Goal: Information Seeking & Learning: Learn about a topic

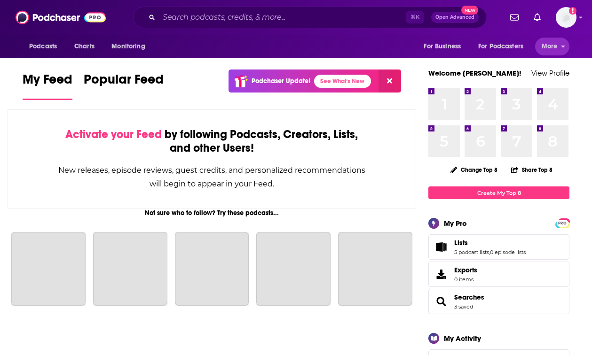
scroll to position [0, 0]
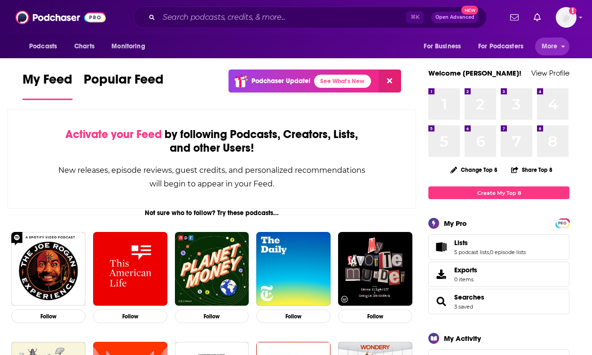
click at [543, 42] on span "More" at bounding box center [550, 46] width 16 height 13
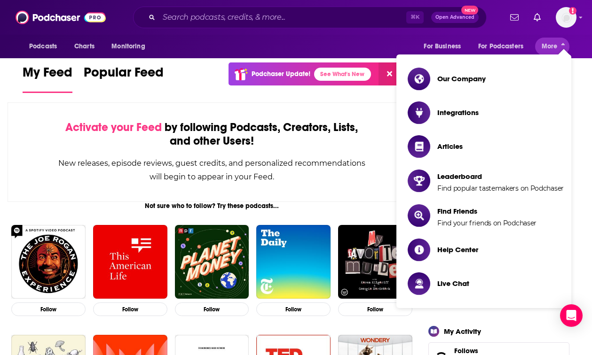
scroll to position [7, 0]
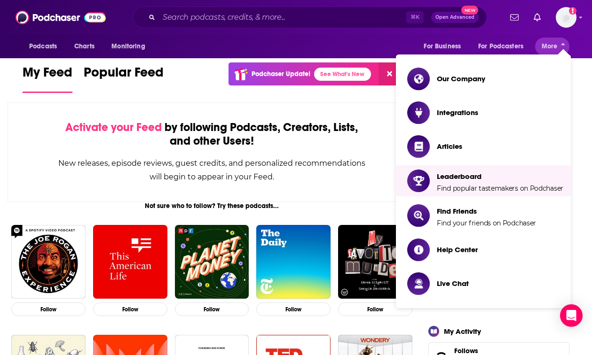
click at [274, 107] on div "Activate your Feed by following Podcasts, Creators, Lists, and other Users! New…" at bounding box center [212, 152] width 409 height 100
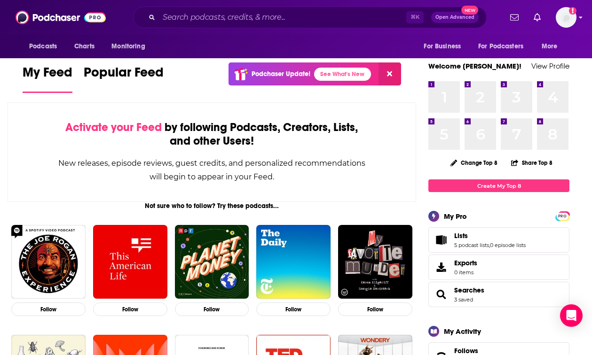
click at [574, 12] on icon "Add a profile image" at bounding box center [573, 11] width 8 height 8
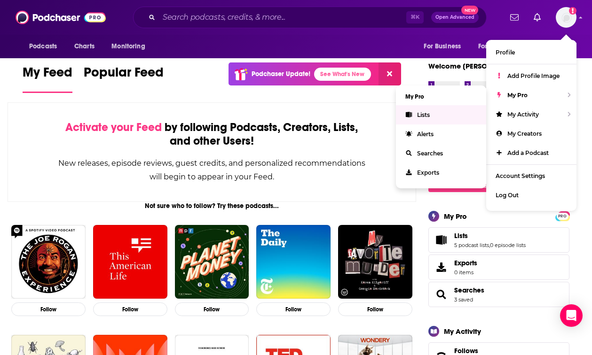
click at [433, 112] on link "Lists" at bounding box center [441, 114] width 90 height 19
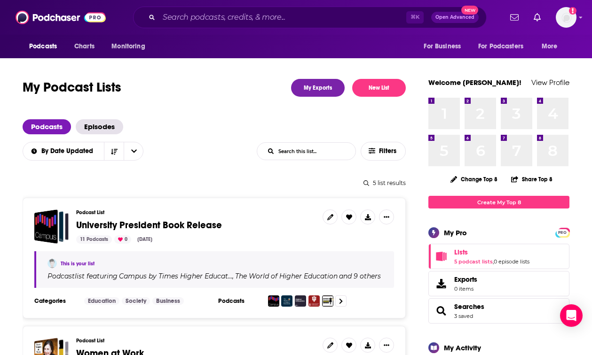
drag, startPoint x: 161, startPoint y: 107, endPoint x: 25, endPoint y: 142, distance: 140.5
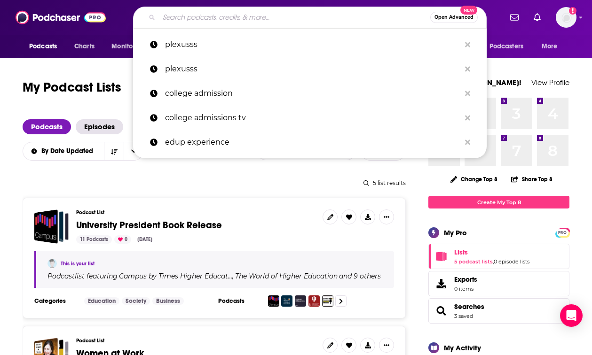
click at [218, 15] on input "Search podcasts, credits, & more..." at bounding box center [294, 17] width 271 height 15
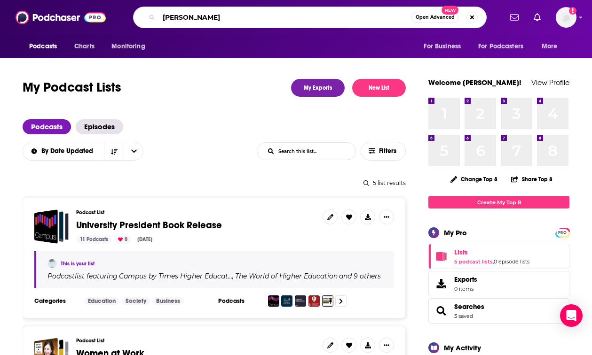
type input "[PERSON_NAME]"
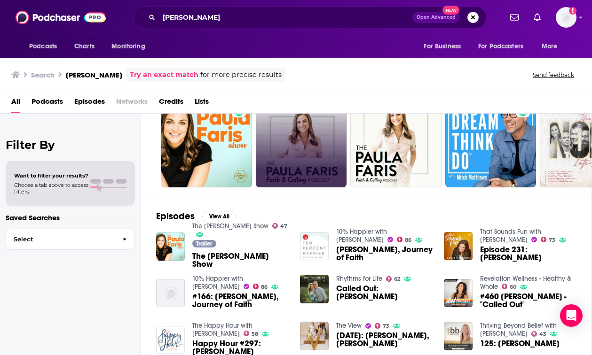
scroll to position [47, 0]
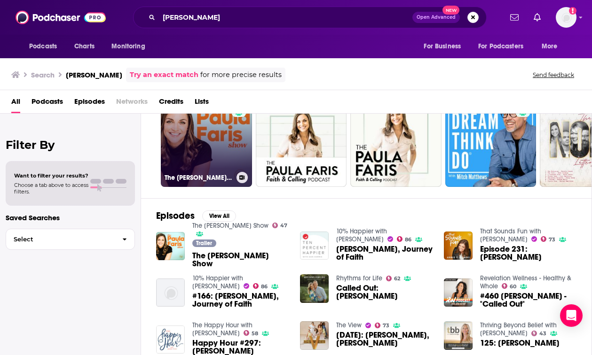
click at [215, 142] on link "47 The [PERSON_NAME] Show" at bounding box center [206, 141] width 91 height 91
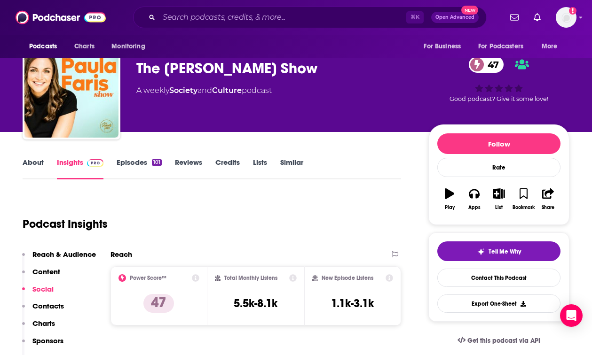
scroll to position [23, 0]
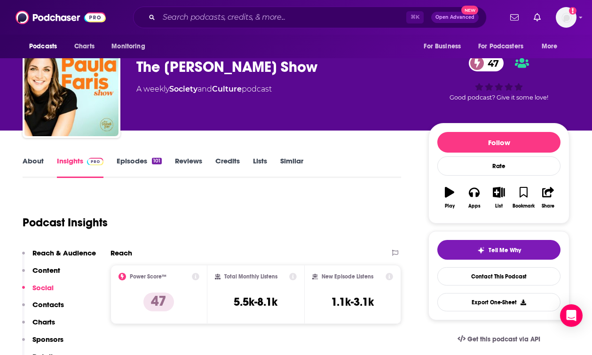
click at [130, 161] on link "Episodes 101" at bounding box center [139, 168] width 45 height 22
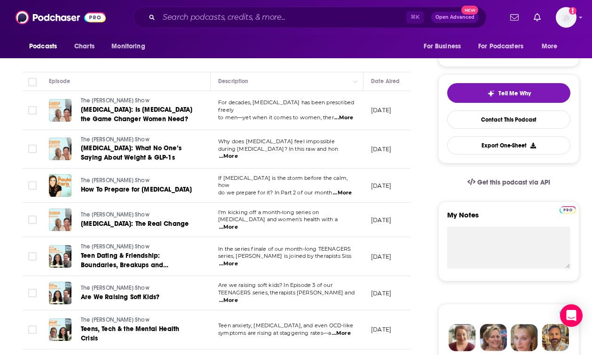
scroll to position [213, 0]
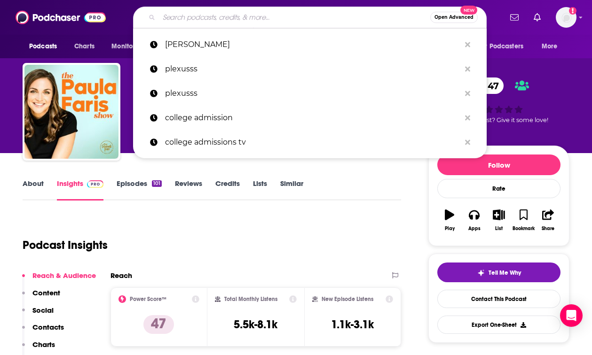
click at [239, 15] on input "Search podcasts, credits, & more..." at bounding box center [294, 17] width 271 height 15
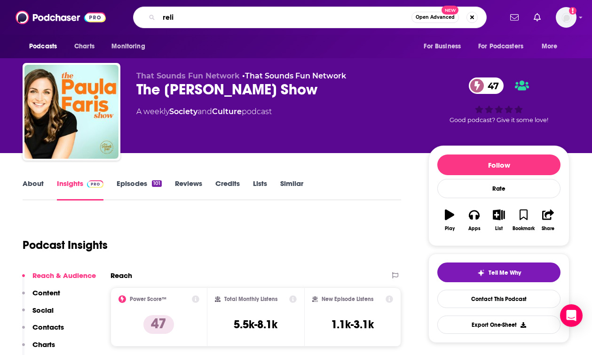
type input "relig"
type input "c"
type input "conservative [DEMOGRAPHIC_DATA] and politics"
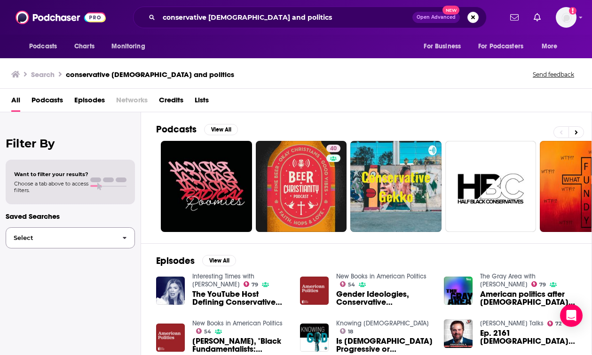
scroll to position [0, 0]
click at [93, 177] on div "Want to filter your results? Choose a tab above to access filters." at bounding box center [70, 182] width 112 height 23
click at [426, 18] on span "Open Advanced" at bounding box center [436, 17] width 39 height 5
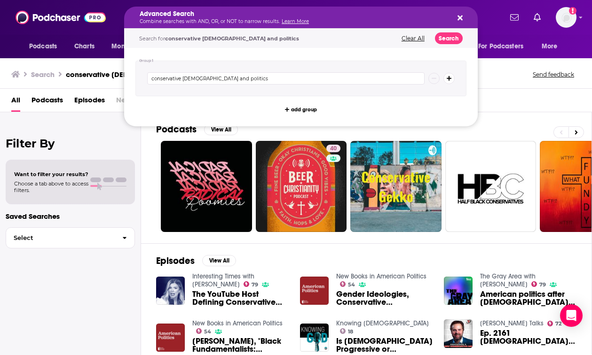
click at [458, 20] on icon "Search podcasts, credits, & more..." at bounding box center [459, 18] width 5 height 5
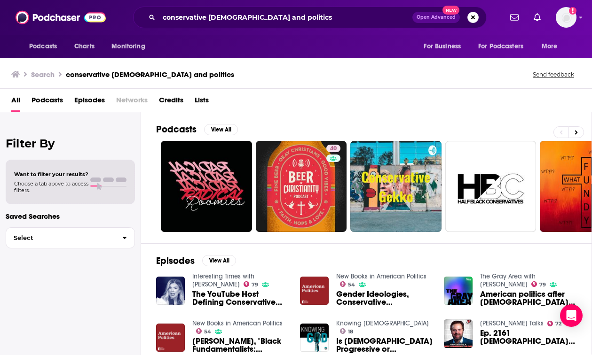
click at [52, 110] on span "Podcasts" at bounding box center [46, 102] width 31 height 19
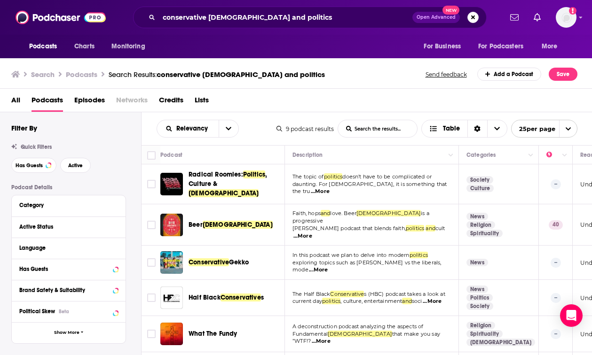
drag, startPoint x: 43, startPoint y: 163, endPoint x: 93, endPoint y: 139, distance: 55.7
click at [43, 163] on button "Has Guests" at bounding box center [33, 165] width 45 height 15
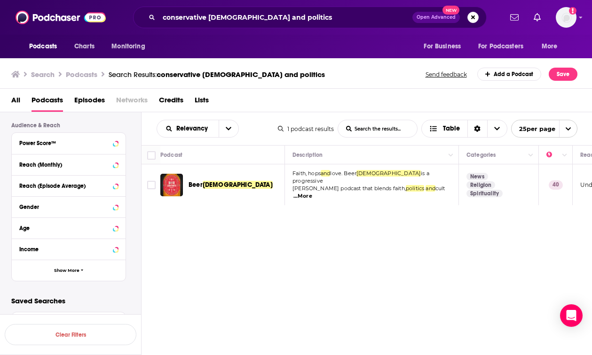
scroll to position [236, 0]
click at [89, 144] on div "Power Score™" at bounding box center [56, 144] width 75 height 7
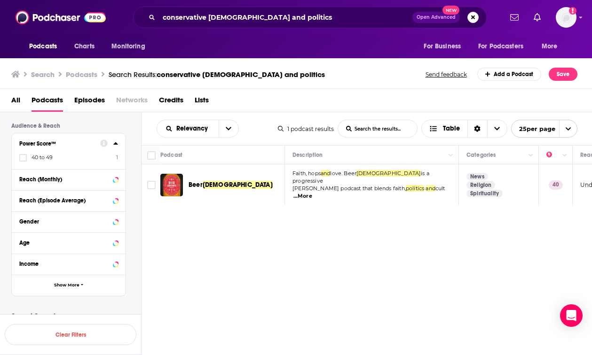
click at [49, 158] on span "40 to 49" at bounding box center [41, 157] width 21 height 7
click at [23, 161] on input "multiSelectOption-40-0" at bounding box center [23, 161] width 0 height 0
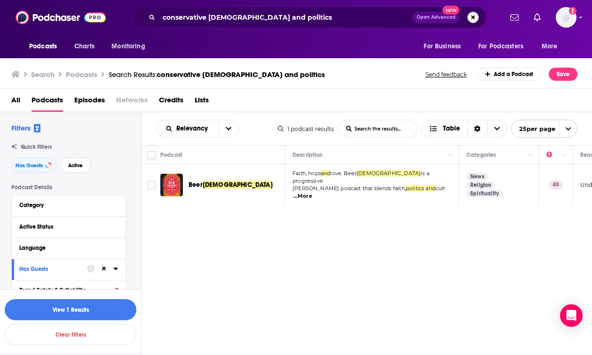
scroll to position [0, 0]
click at [29, 125] on h2 "Filters 2" at bounding box center [25, 128] width 29 height 9
click at [252, 26] on div "conservative [DEMOGRAPHIC_DATA] and politics Open Advanced New" at bounding box center [310, 18] width 354 height 22
drag, startPoint x: 261, startPoint y: 21, endPoint x: 271, endPoint y: 19, distance: 10.1
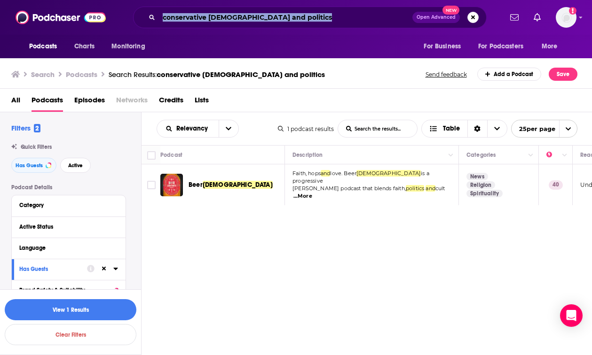
click at [261, 21] on input "conservative [DEMOGRAPHIC_DATA] and politics" at bounding box center [285, 17] width 253 height 15
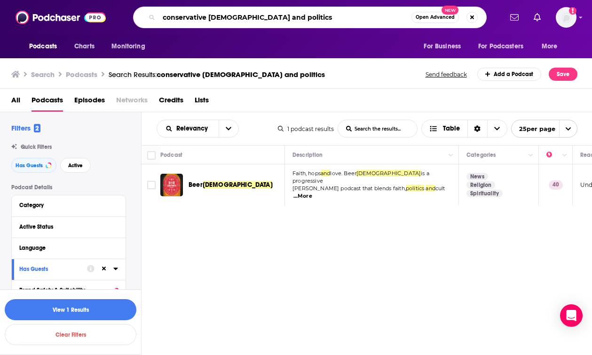
drag, startPoint x: 299, startPoint y: 18, endPoint x: 101, endPoint y: 14, distance: 198.0
click at [101, 14] on div "Podcasts Charts Monitoring conservative [DEMOGRAPHIC_DATA] and politics Open Ad…" at bounding box center [296, 17] width 592 height 35
type input "politics and [DEMOGRAPHIC_DATA]"
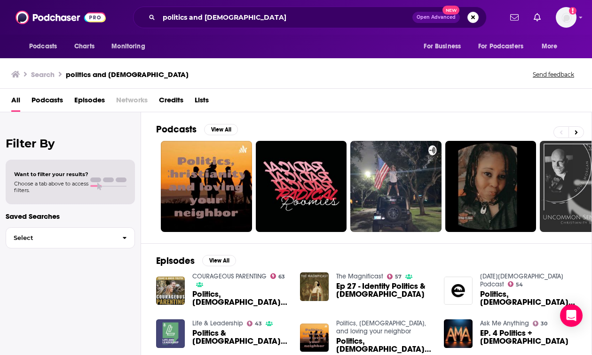
drag, startPoint x: 65, startPoint y: 181, endPoint x: 100, endPoint y: 92, distance: 95.7
click at [65, 181] on span "Choose a tab above to access filters." at bounding box center [51, 187] width 74 height 13
click at [54, 100] on span "Podcasts" at bounding box center [46, 102] width 31 height 19
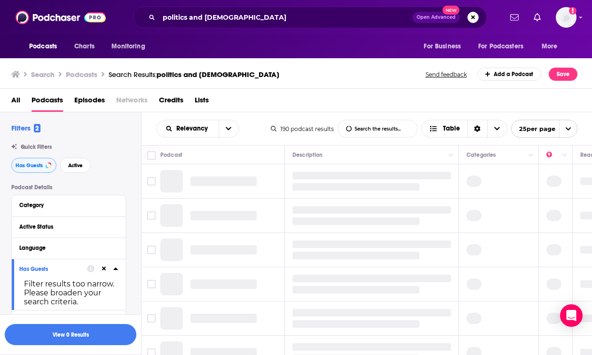
click at [36, 167] on span "Has Guests" at bounding box center [29, 165] width 27 height 5
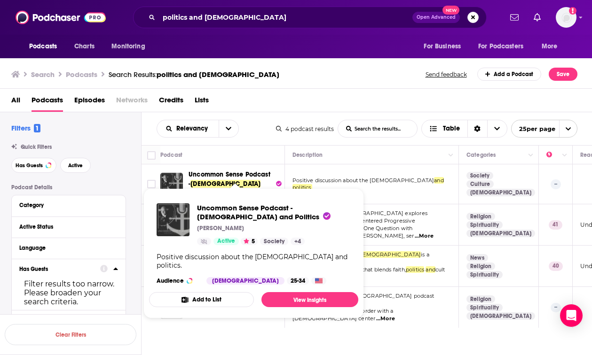
click at [221, 175] on span "Uncommon Sense Podcast -" at bounding box center [230, 179] width 82 height 17
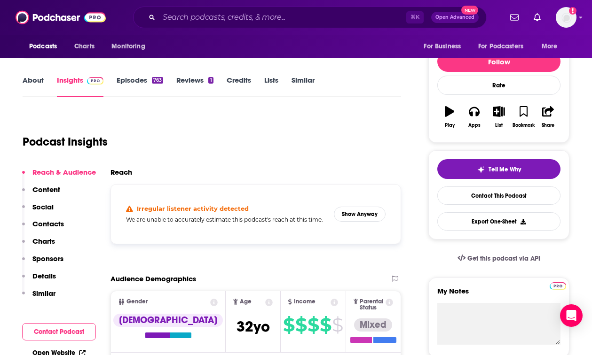
scroll to position [196, 0]
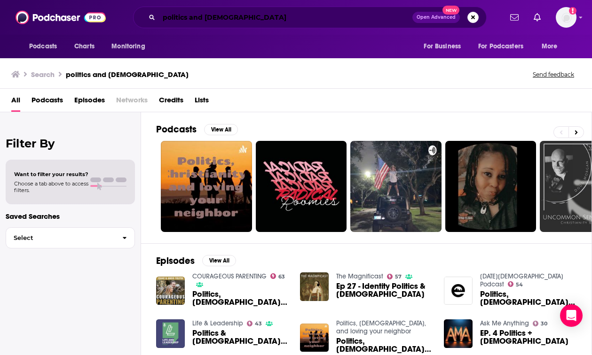
click at [259, 15] on input "politics and [DEMOGRAPHIC_DATA]" at bounding box center [285, 17] width 253 height 15
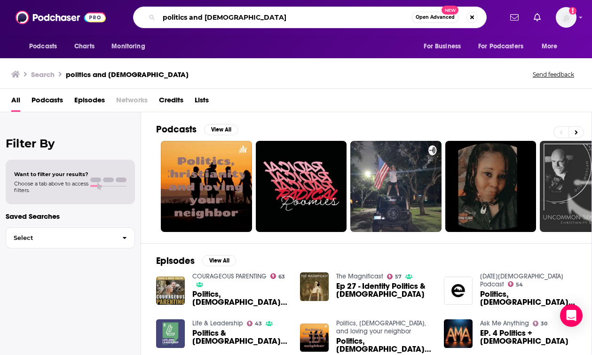
click at [259, 15] on input "politics and [DEMOGRAPHIC_DATA]" at bounding box center [285, 17] width 252 height 15
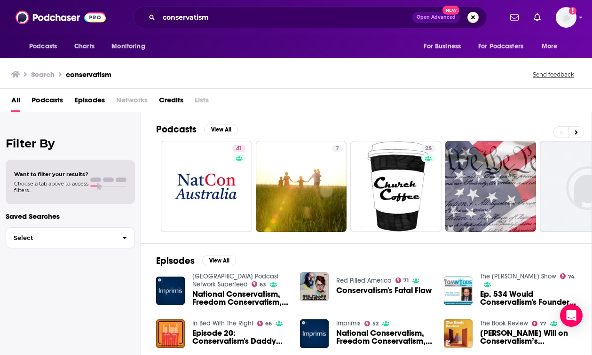
scroll to position [0, 0]
click at [237, 20] on input "conservatism" at bounding box center [285, 17] width 253 height 15
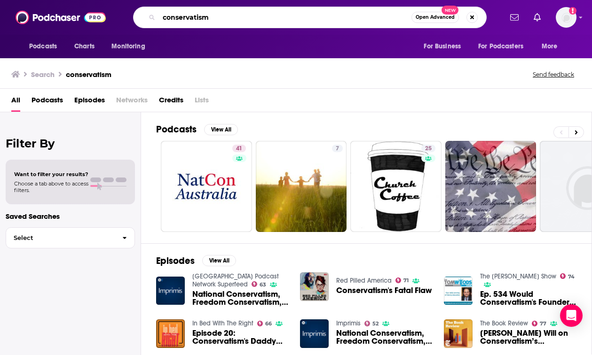
click at [237, 20] on input "conservatism" at bounding box center [285, 17] width 252 height 15
type input "american"
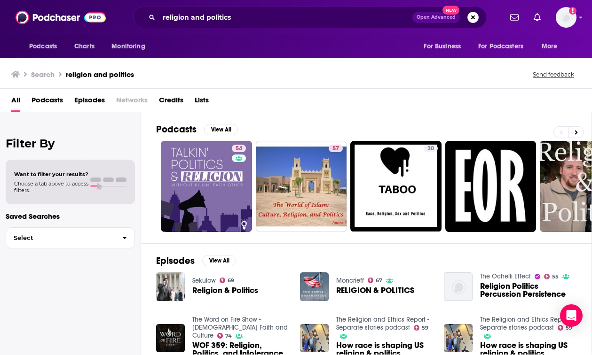
click at [52, 97] on span "Podcasts" at bounding box center [46, 102] width 31 height 19
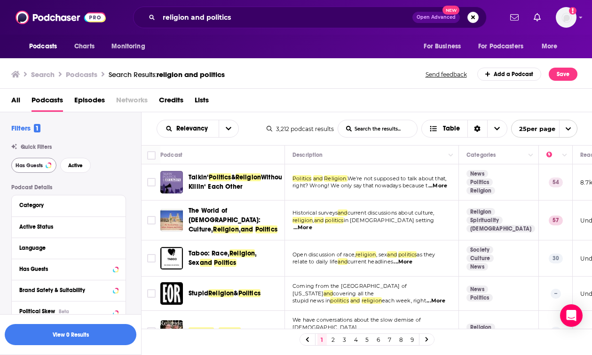
click at [38, 160] on button "Has Guests" at bounding box center [33, 165] width 45 height 15
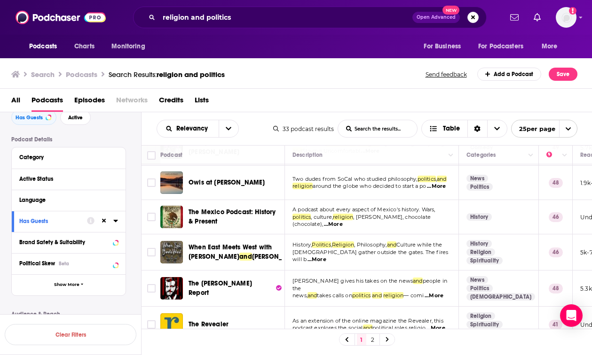
scroll to position [35, 0]
click at [78, 161] on button "Category" at bounding box center [66, 157] width 94 height 12
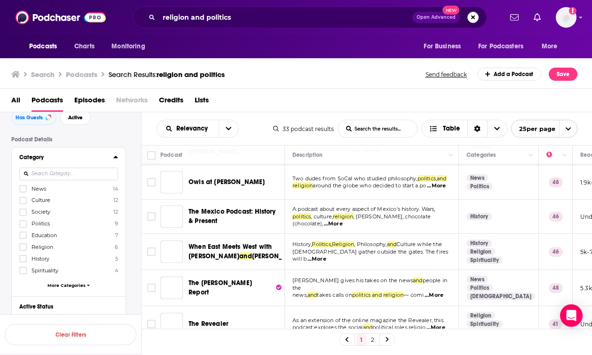
scroll to position [0, 0]
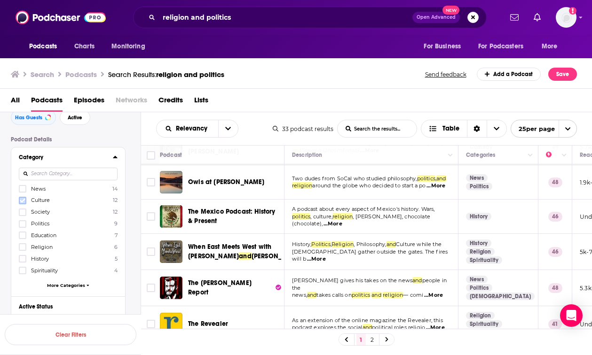
click at [24, 200] on icon at bounding box center [23, 200] width 6 height 4
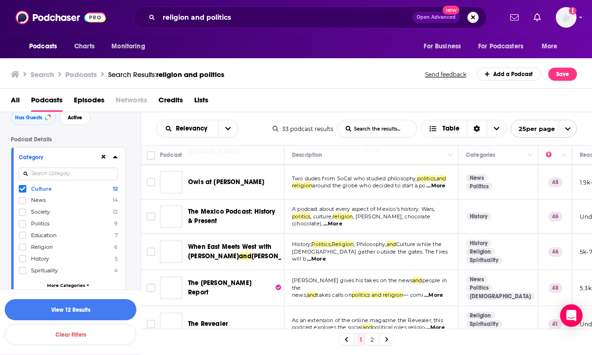
click at [24, 190] on icon at bounding box center [23, 189] width 6 height 6
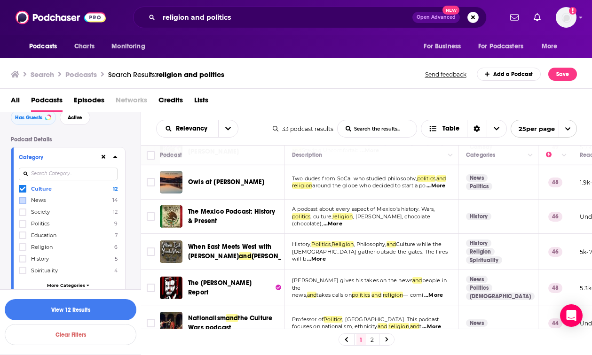
click at [24, 204] on label at bounding box center [23, 201] width 8 height 8
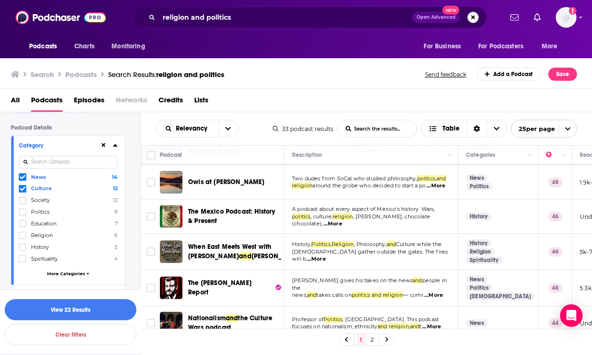
scroll to position [71, 0]
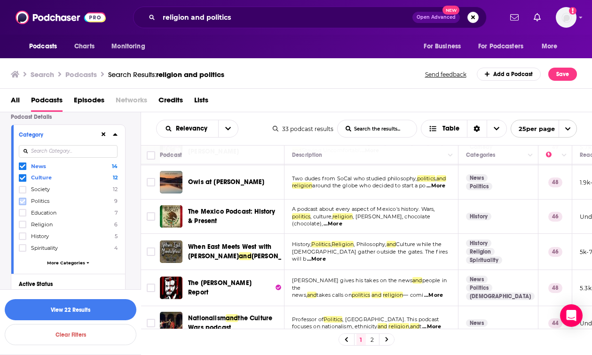
click at [23, 202] on icon at bounding box center [23, 201] width 6 height 4
click at [25, 237] on label at bounding box center [23, 237] width 8 height 8
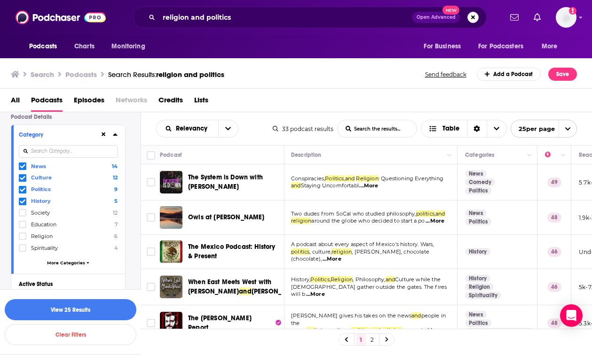
scroll to position [0, 1]
click at [214, 9] on div "religion and politics Open Advanced New" at bounding box center [310, 18] width 354 height 22
click at [212, 16] on input "religion and politics" at bounding box center [285, 17] width 253 height 15
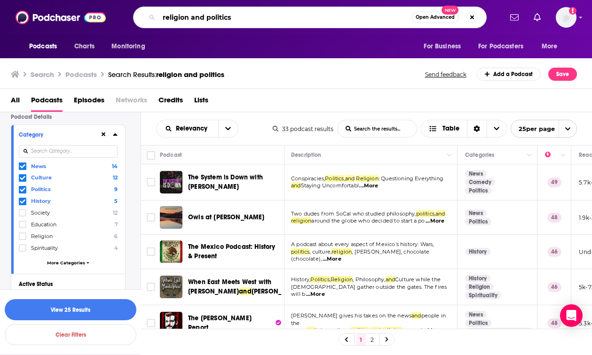
click at [212, 16] on input "religion and politics" at bounding box center [285, 17] width 252 height 15
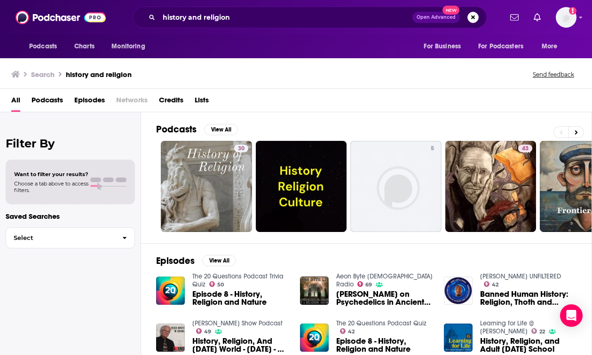
click at [53, 96] on span "Podcasts" at bounding box center [46, 102] width 31 height 19
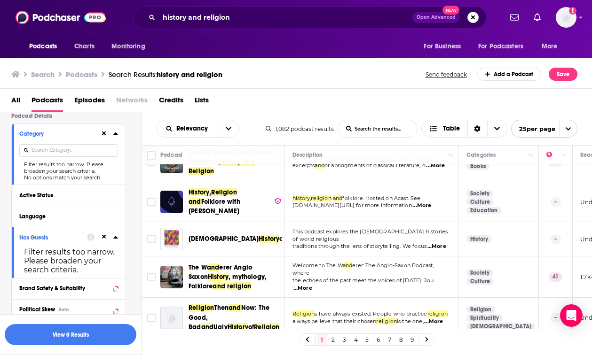
scroll to position [163, 0]
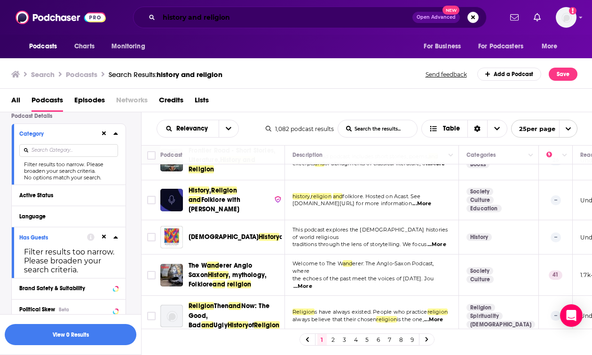
click at [266, 19] on input "history and religion" at bounding box center [285, 17] width 253 height 15
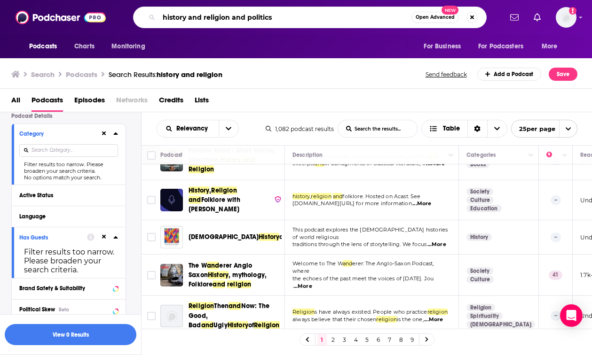
type input "history and religion and politics"
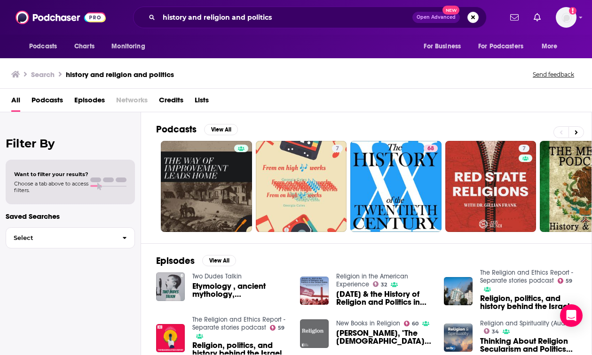
click at [55, 106] on span "Podcasts" at bounding box center [46, 102] width 31 height 19
